Goal: Information Seeking & Learning: Understand process/instructions

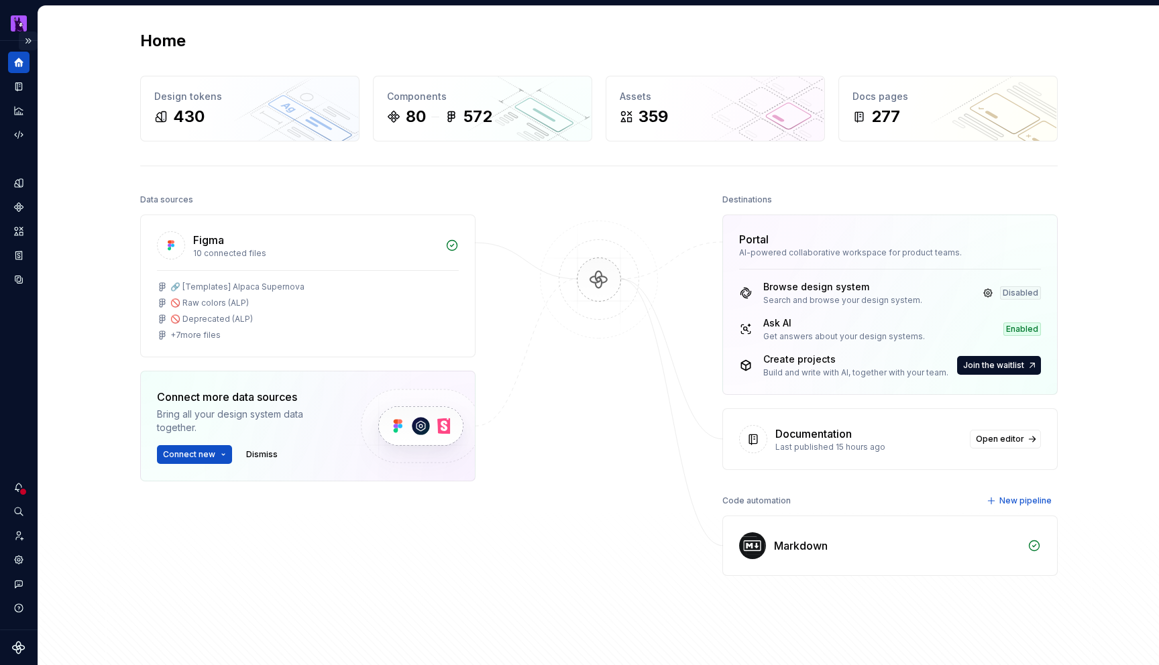
click at [25, 46] on button "Expand sidebar" at bounding box center [28, 41] width 19 height 19
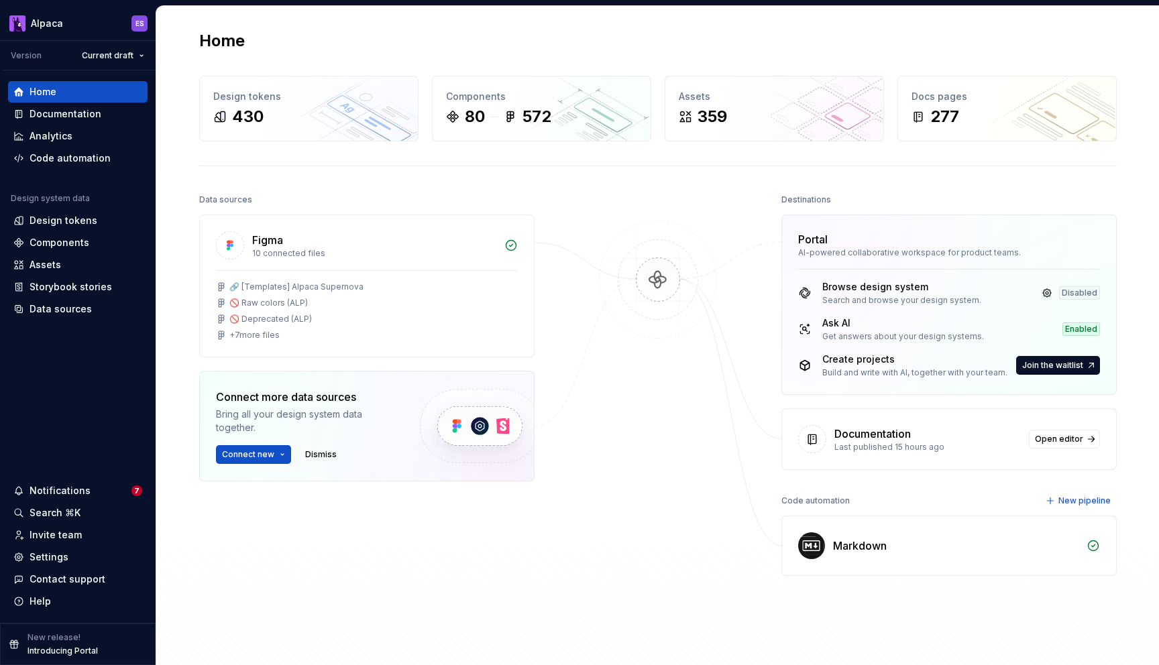
click at [634, 50] on div "Home" at bounding box center [657, 40] width 917 height 21
click at [428, 165] on div "Home Design tokens 430 Components 80 572 Assets 359 Docs pages 277 Data sources…" at bounding box center [657, 336] width 965 height 661
click at [531, 173] on div "Home Design tokens 430 Components 80 572 Assets 359 Docs pages 277 Data sources…" at bounding box center [657, 336] width 965 height 661
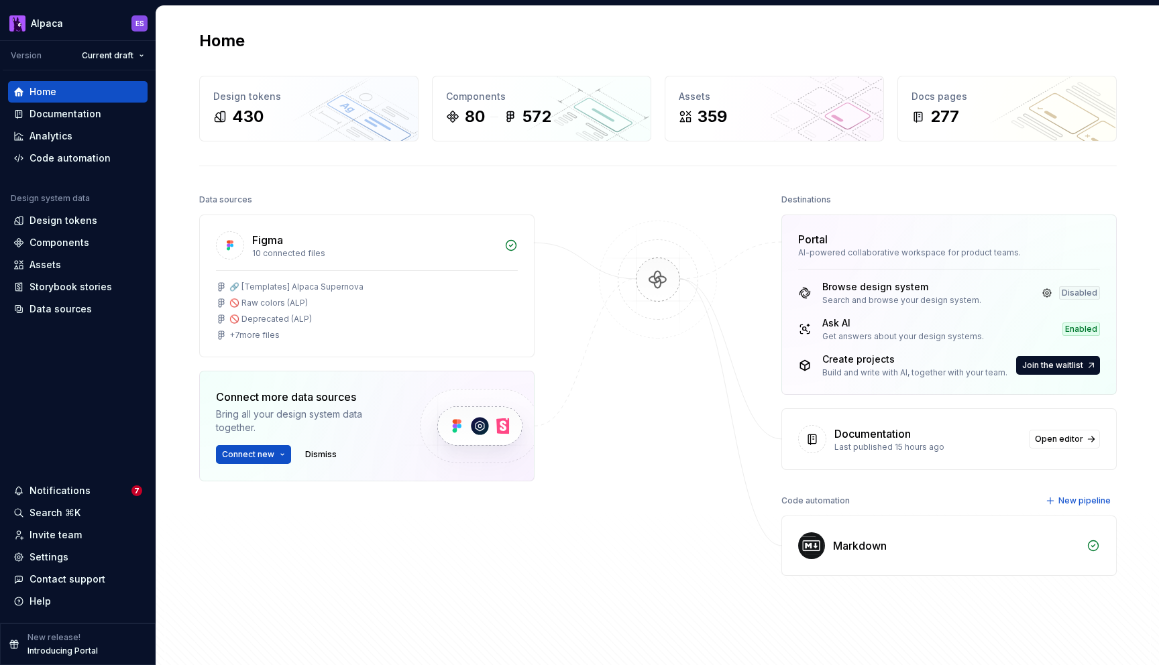
click at [586, 205] on div "Data sources Figma 10 connected files 🔗 [Templates] Alpaca Supernova 🚫 Raw colo…" at bounding box center [657, 416] width 917 height 453
click at [827, 196] on div "Destinations" at bounding box center [806, 199] width 50 height 19
click at [889, 209] on div "Destinations" at bounding box center [948, 199] width 335 height 19
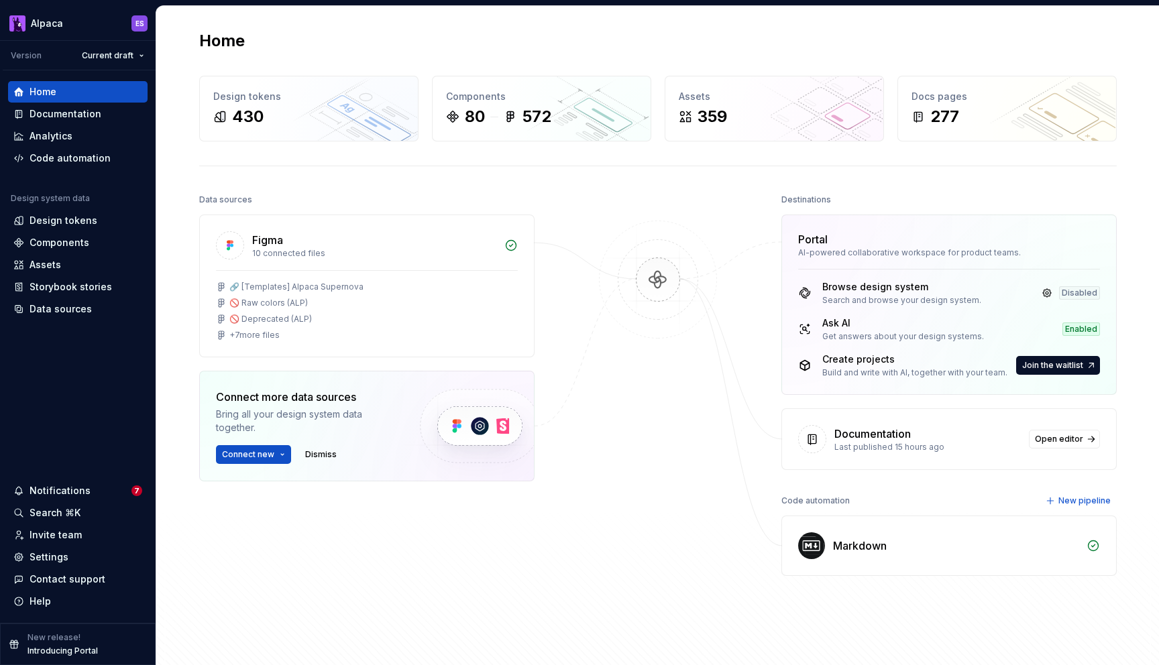
click at [665, 202] on div at bounding box center [658, 389] width 134 height 399
click at [56, 117] on div "Documentation" at bounding box center [65, 113] width 72 height 13
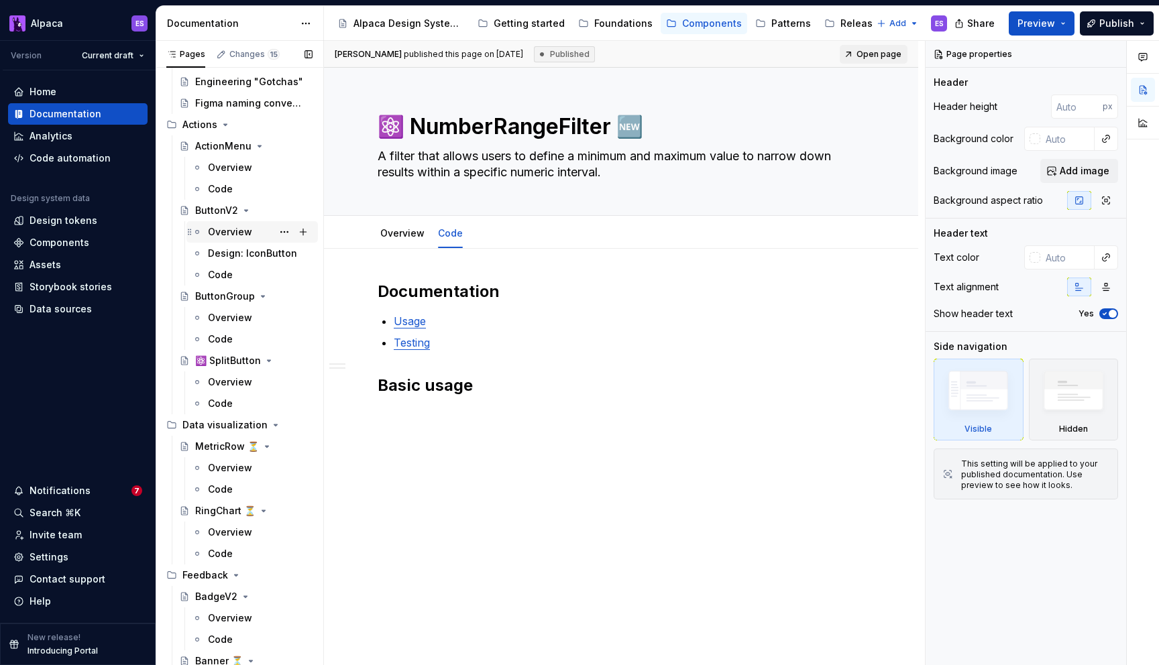
scroll to position [2871, 0]
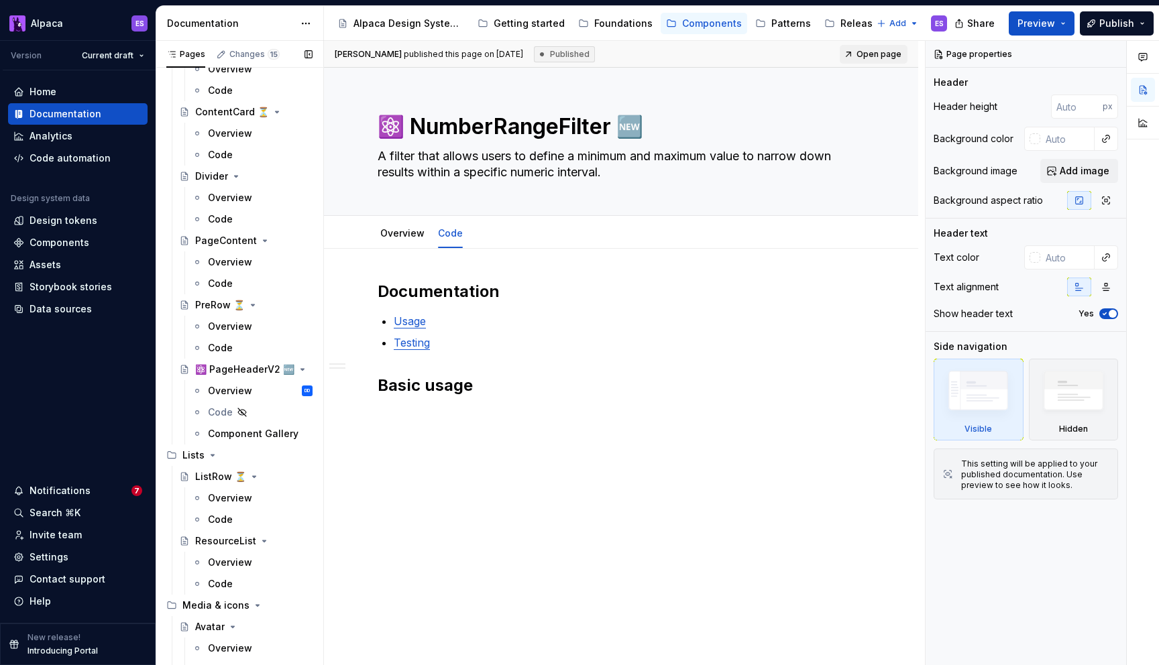
click at [233, 368] on div "⚛️ PageHeaderV2 🆕" at bounding box center [244, 369] width 99 height 13
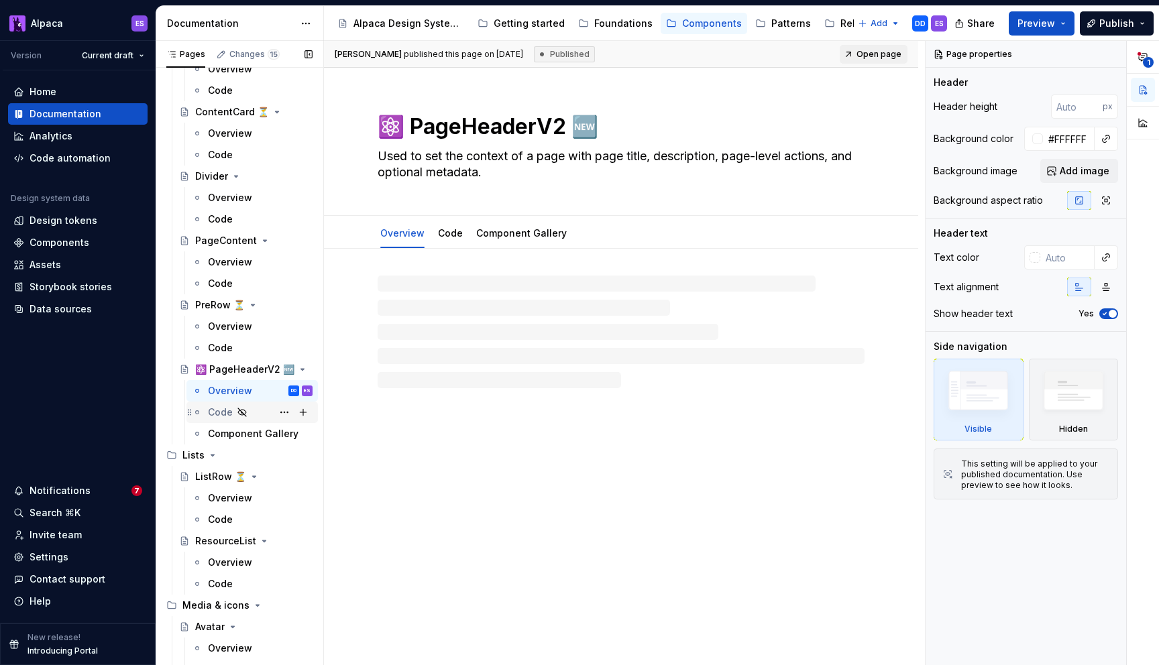
click at [237, 408] on icon "Page tree" at bounding box center [242, 412] width 11 height 11
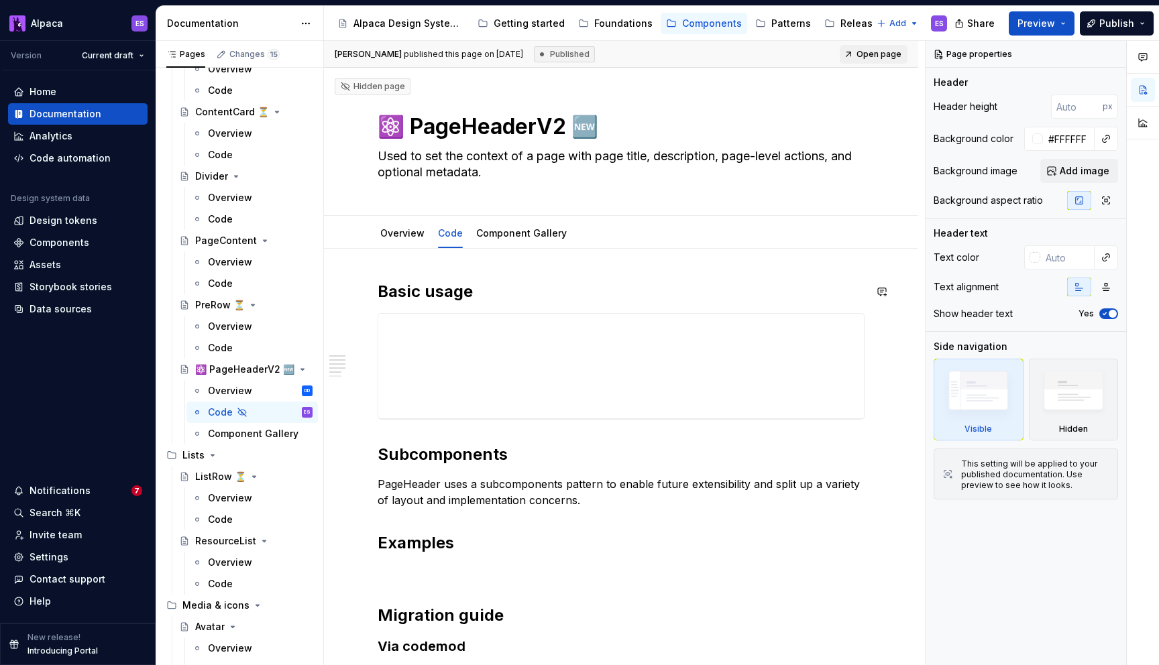
click at [580, 268] on div "Basic usage Subcomponents PageHeader uses a subcomponents pattern to enable fut…" at bounding box center [621, 628] width 594 height 758
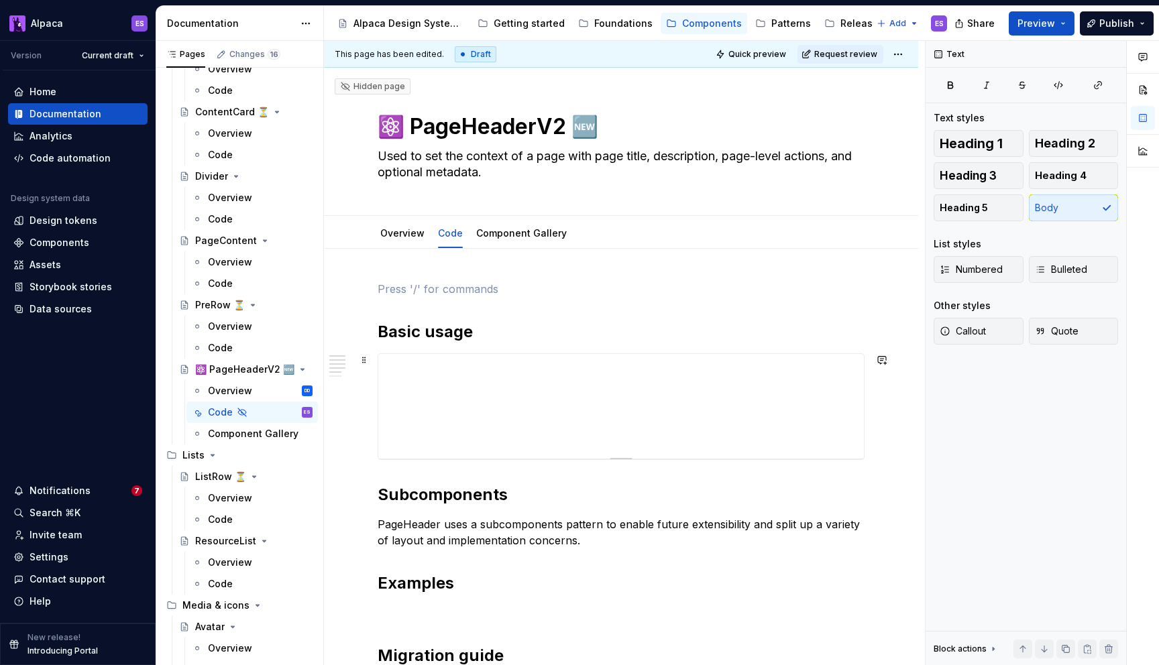
scroll to position [381, 0]
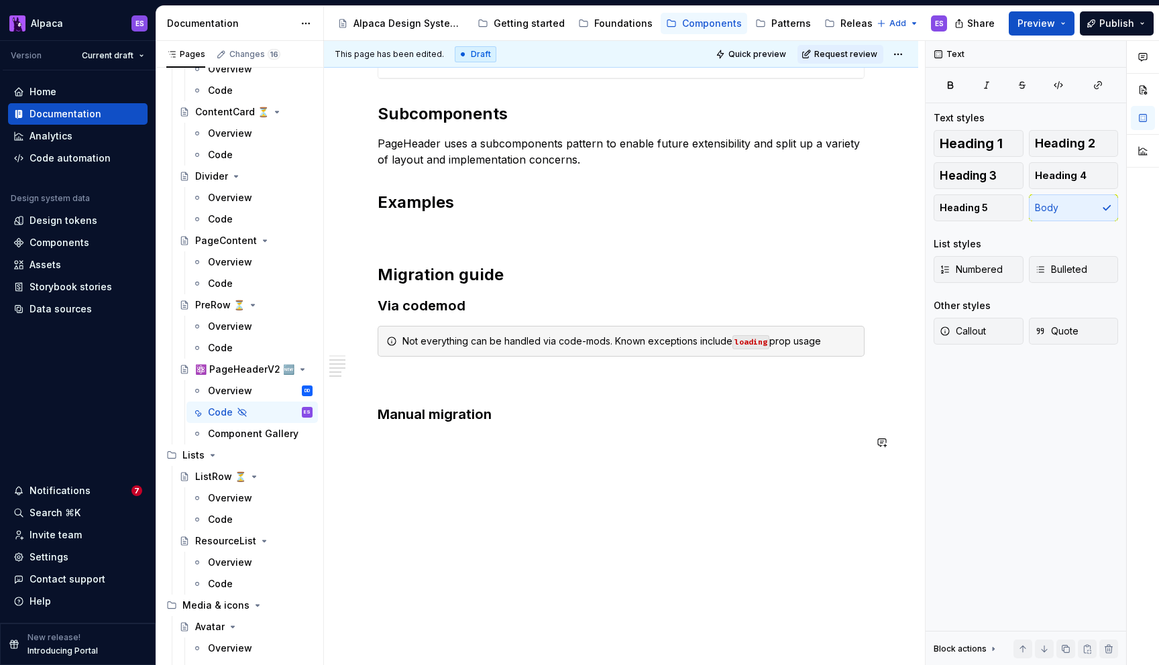
click at [534, 466] on div "Basic usage Subcomponents PageHeader uses a subcomponents pattern to enable fut…" at bounding box center [620, 183] width 487 height 567
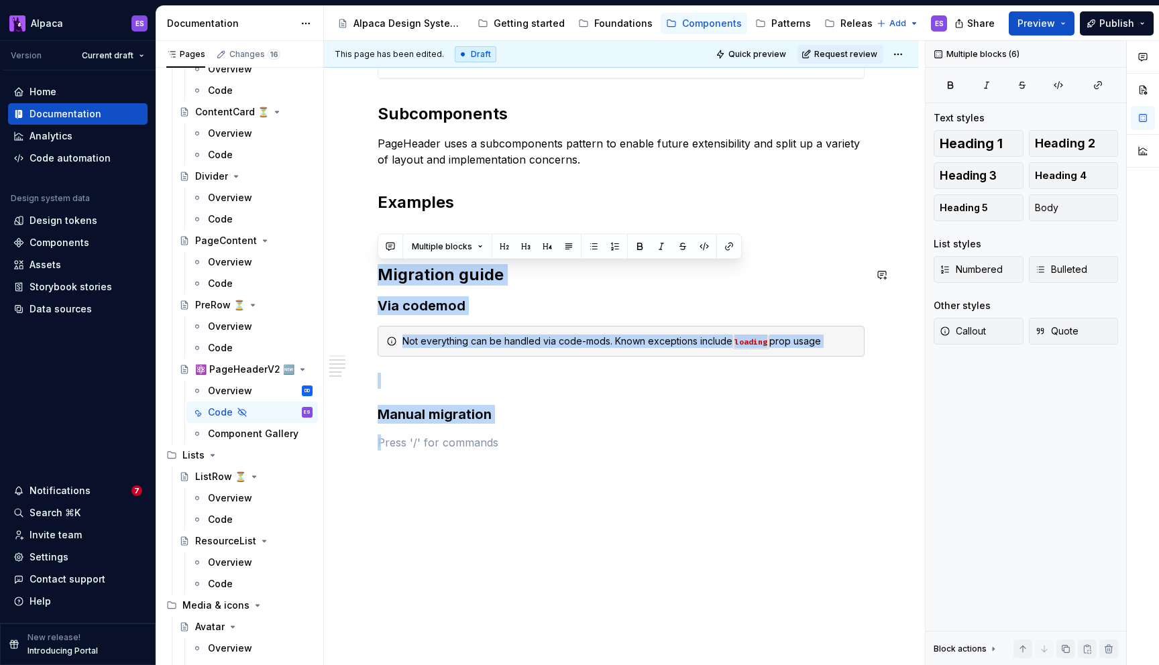
click at [532, 245] on div "Basic usage Subcomponents PageHeader uses a subcomponents pattern to enable fut…" at bounding box center [620, 175] width 487 height 550
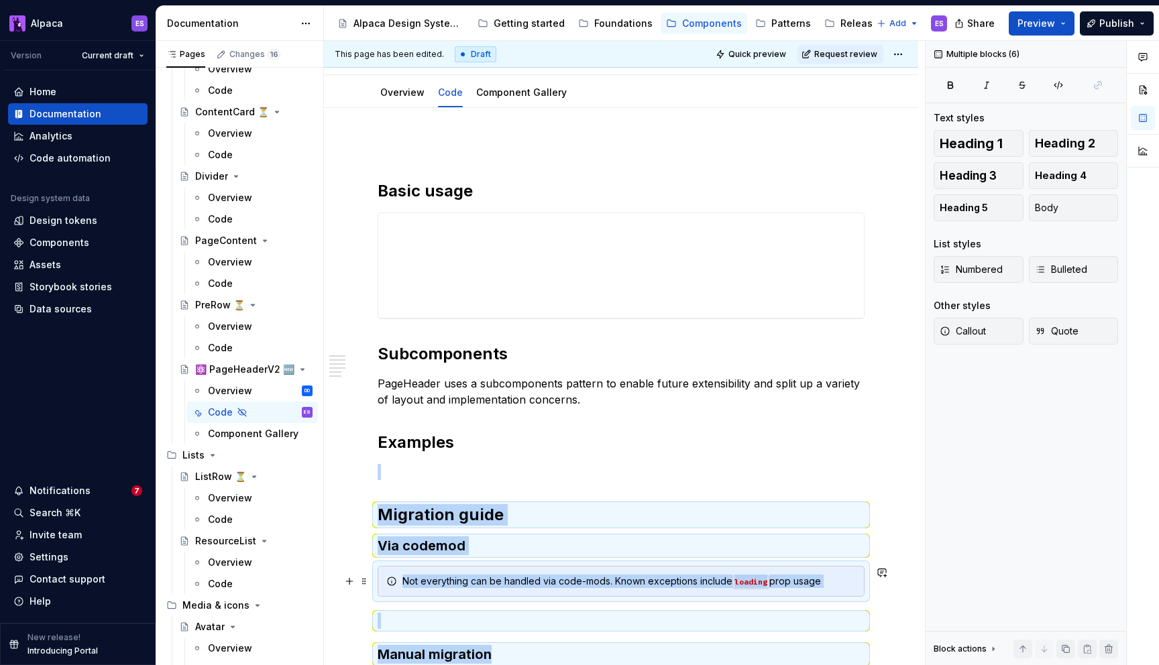
scroll to position [130, 0]
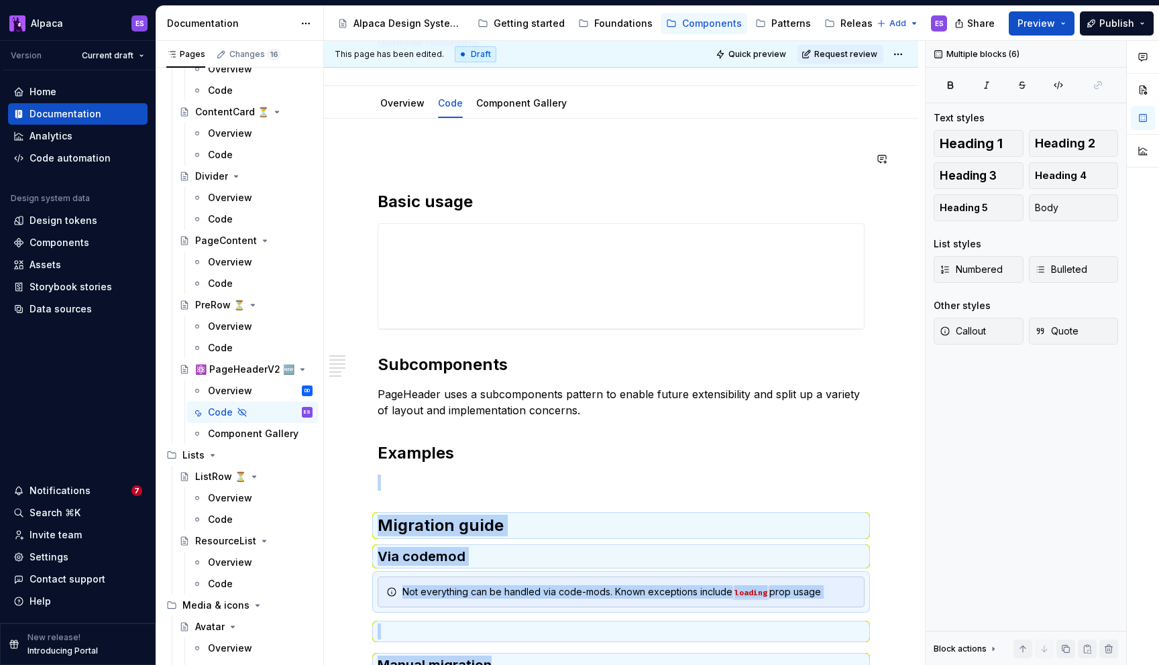
click at [442, 176] on div "Basic usage Subcomponents PageHeader uses a subcomponents pattern to enable fut…" at bounding box center [620, 426] width 487 height 550
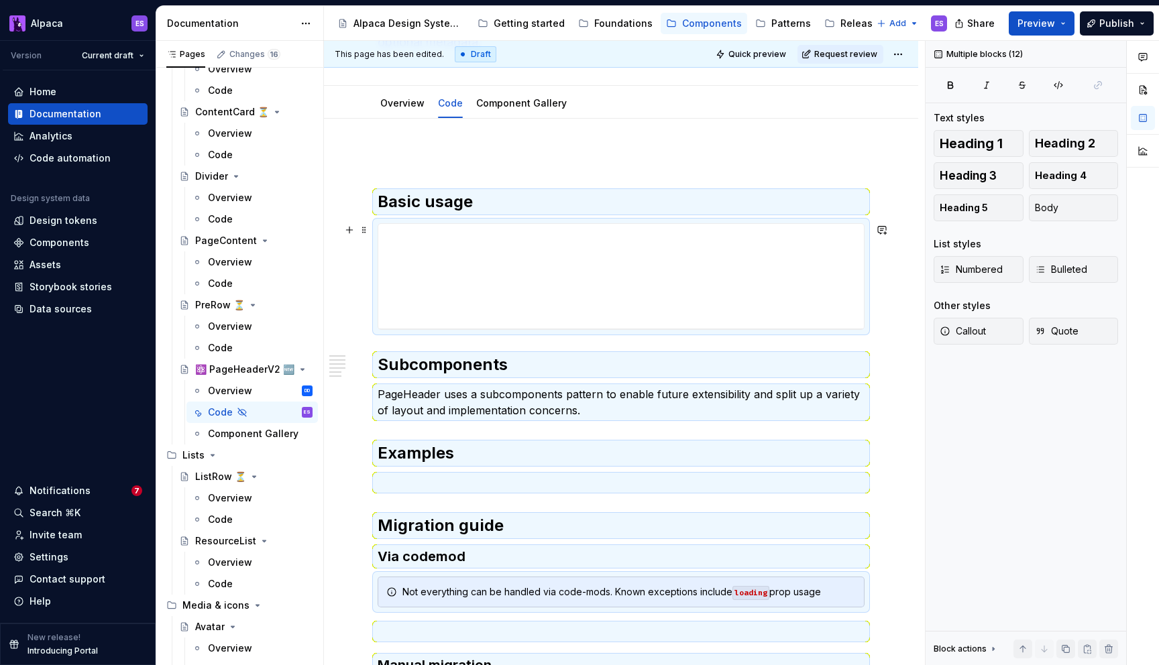
scroll to position [0, 0]
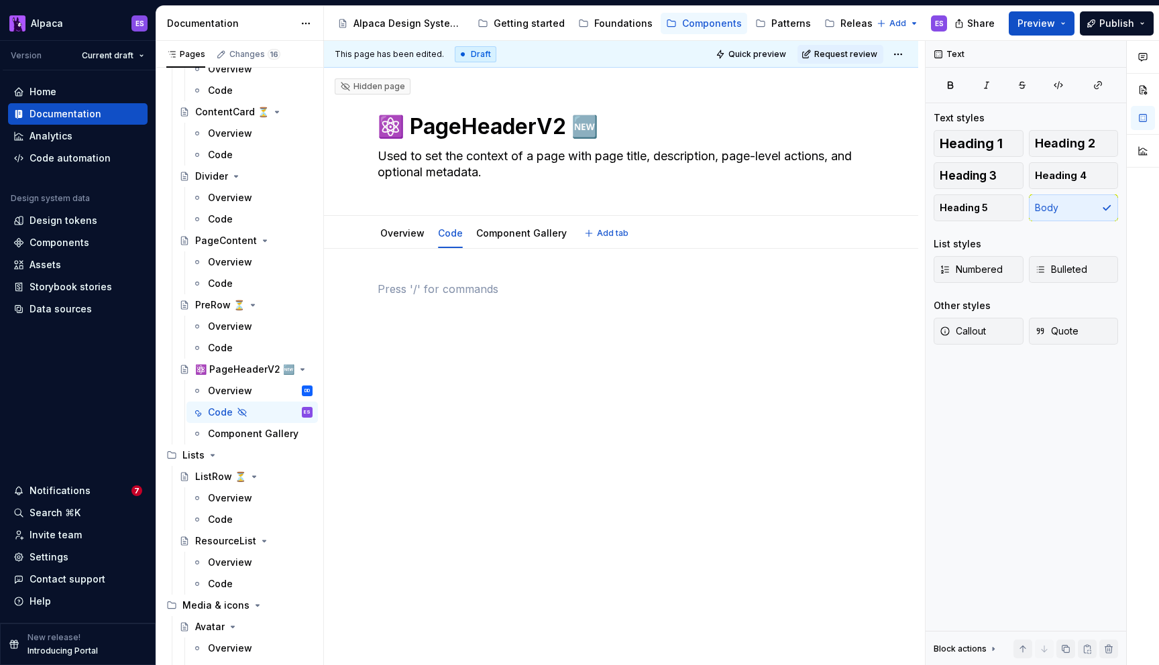
type textarea "*"
